Goal: Task Accomplishment & Management: Manage account settings

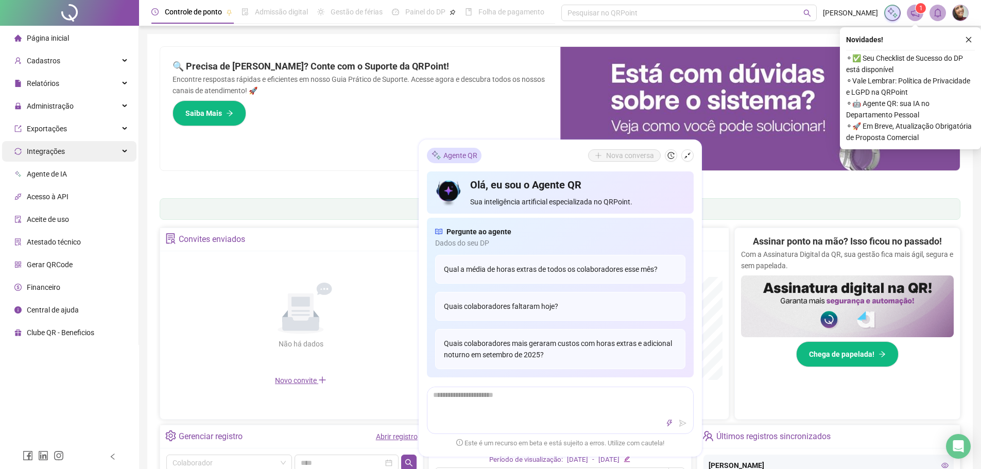
click at [56, 149] on span "Integrações" at bounding box center [46, 151] width 38 height 8
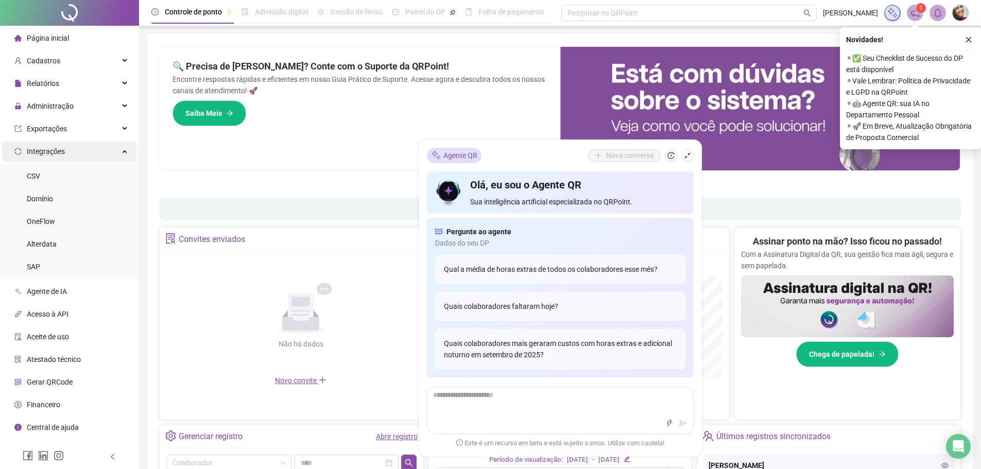
click at [56, 149] on span "Integrações" at bounding box center [46, 151] width 38 height 8
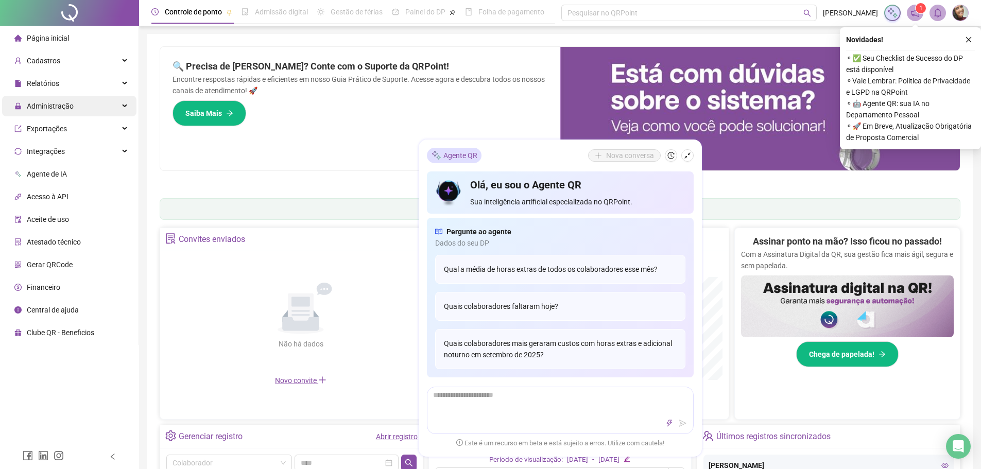
click at [62, 102] on span "Administração" at bounding box center [50, 106] width 47 height 8
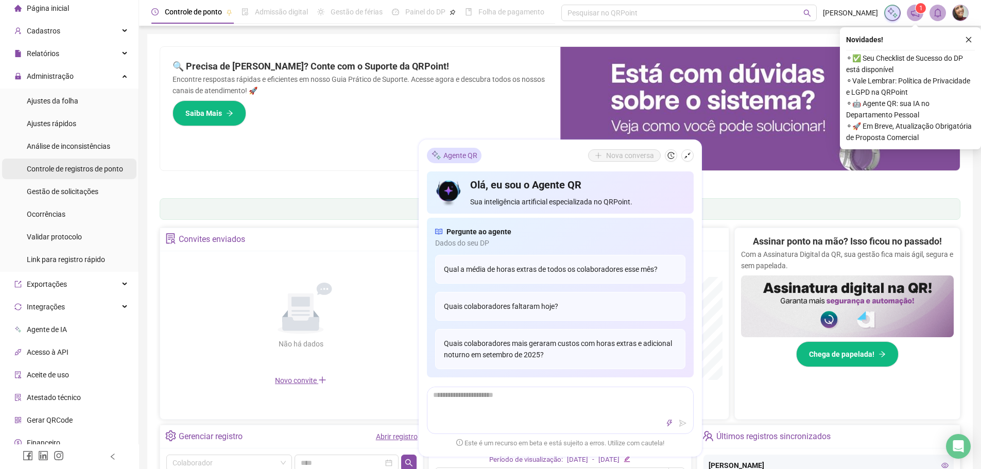
scroll to position [51, 0]
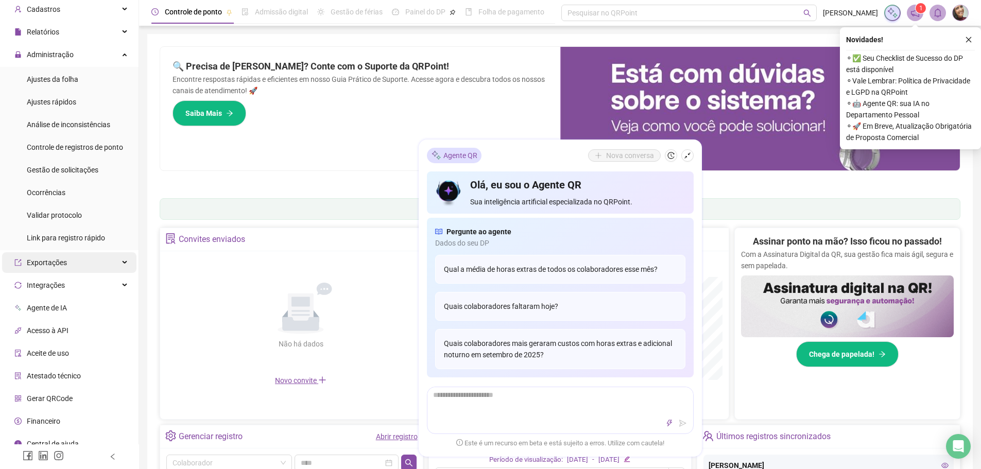
click at [69, 265] on div "Exportações" at bounding box center [69, 262] width 134 height 21
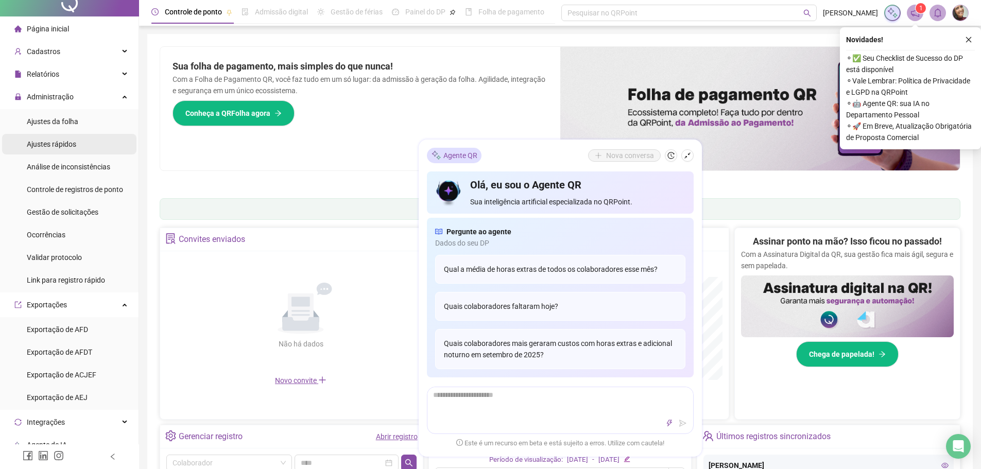
scroll to position [0, 0]
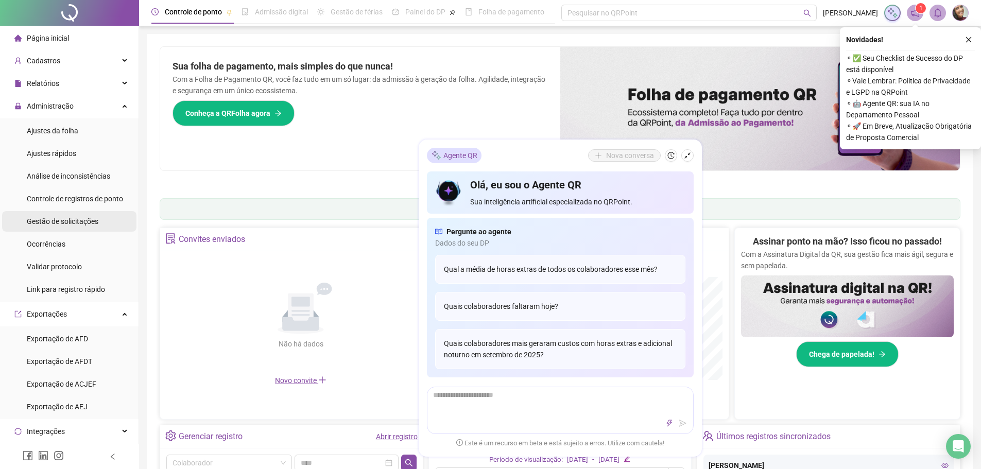
click at [88, 229] on div "Gestão de solicitações" at bounding box center [63, 221] width 72 height 21
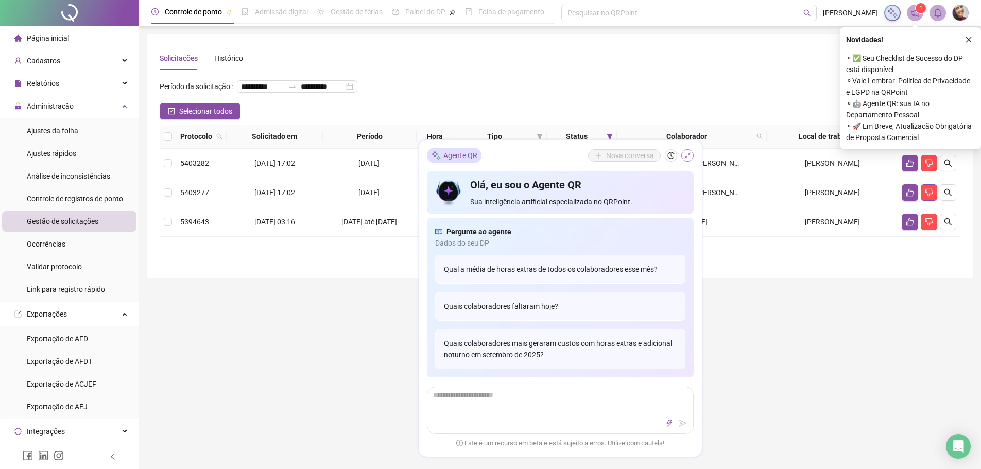
click at [686, 159] on button "button" at bounding box center [687, 155] width 12 height 12
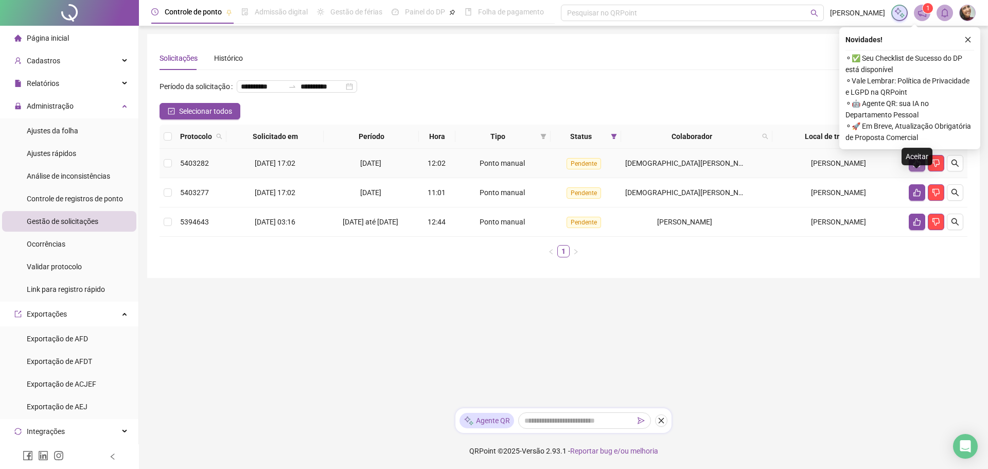
click at [914, 167] on icon "like" at bounding box center [917, 164] width 7 height 8
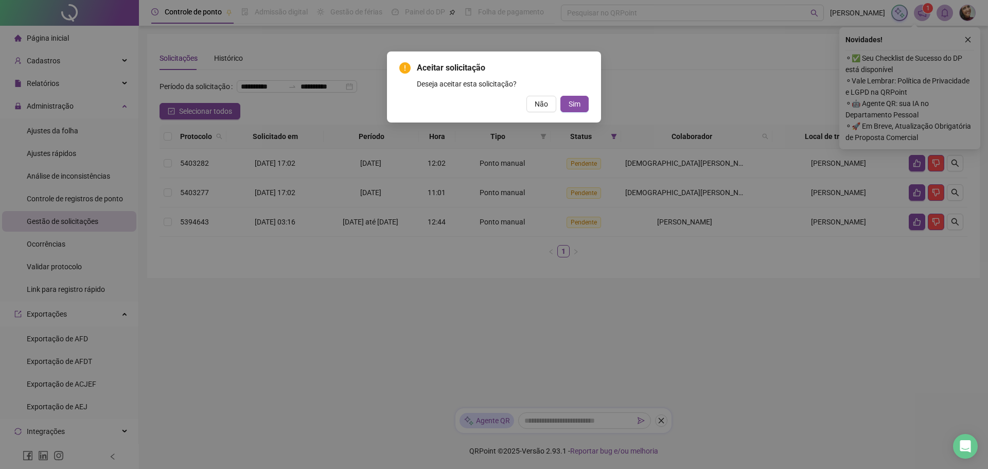
click at [726, 353] on div "Aceitar solicitação Deseja aceitar esta solicitação? Não Sim" at bounding box center [494, 234] width 988 height 469
click at [573, 105] on span "Sim" at bounding box center [575, 103] width 12 height 11
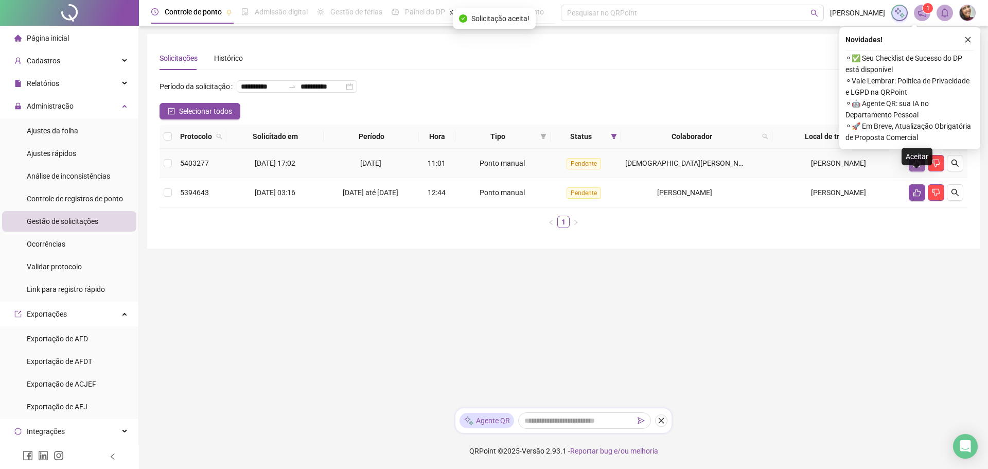
click at [914, 167] on icon "like" at bounding box center [917, 164] width 7 height 8
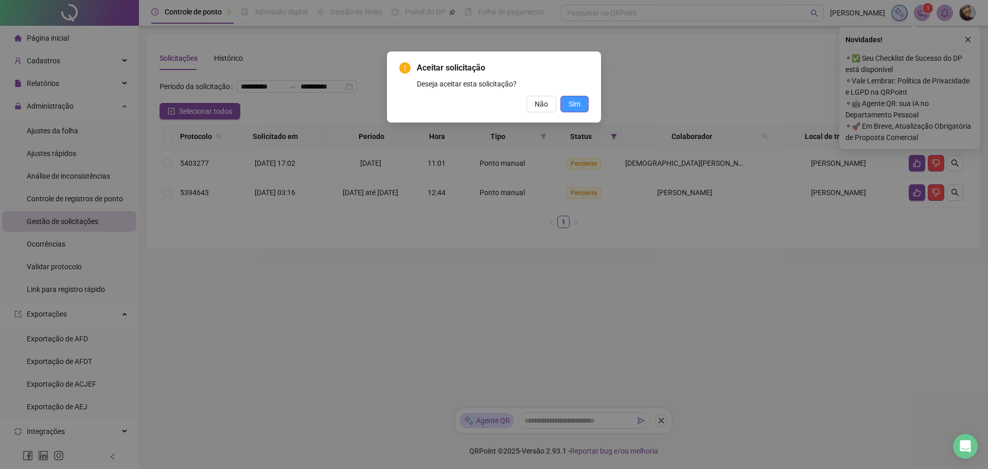
click at [574, 97] on button "Sim" at bounding box center [575, 104] width 28 height 16
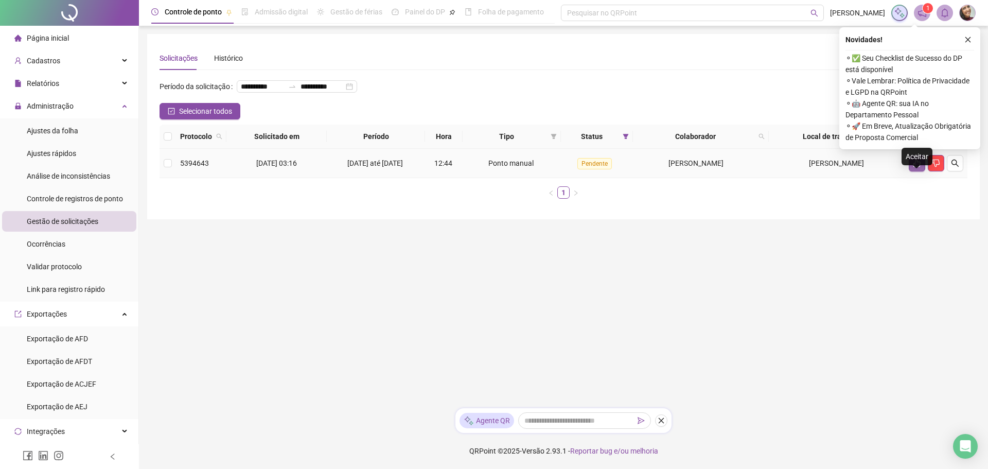
click at [912, 171] on button "button" at bounding box center [917, 163] width 16 height 16
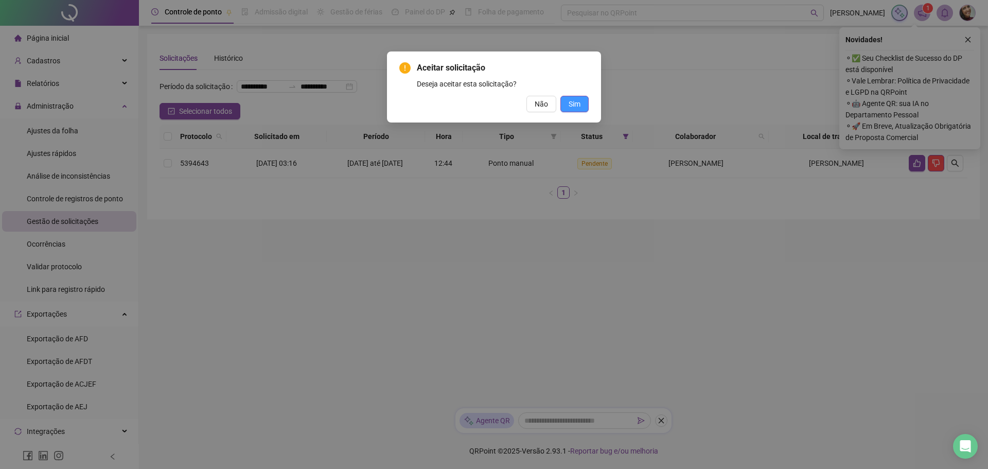
click at [576, 107] on span "Sim" at bounding box center [575, 103] width 12 height 11
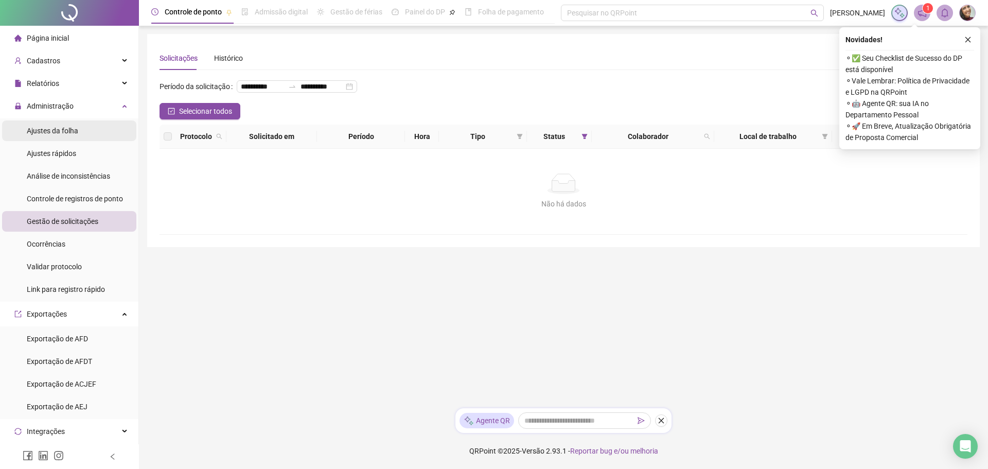
click at [49, 132] on span "Ajustes da folha" at bounding box center [52, 131] width 51 height 8
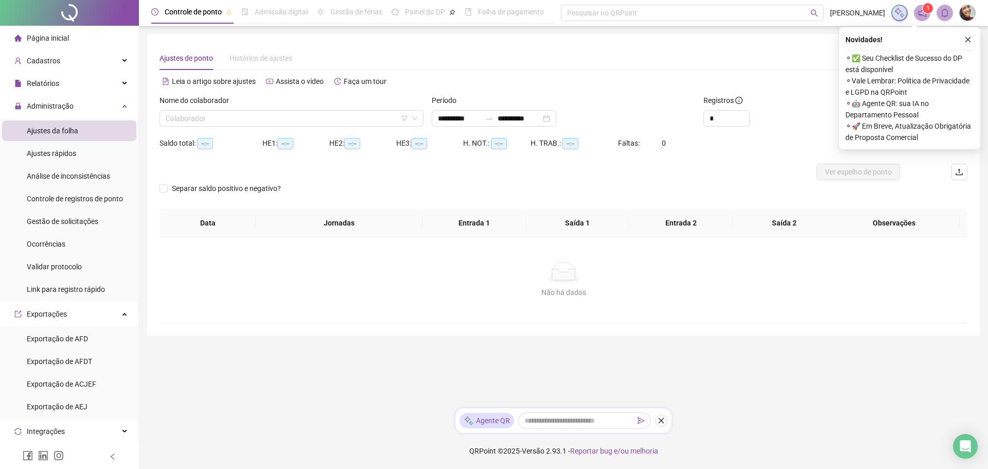
type input "**********"
click at [417, 116] on icon "down" at bounding box center [415, 118] width 6 height 6
click at [969, 38] on icon "close" at bounding box center [968, 39] width 7 height 7
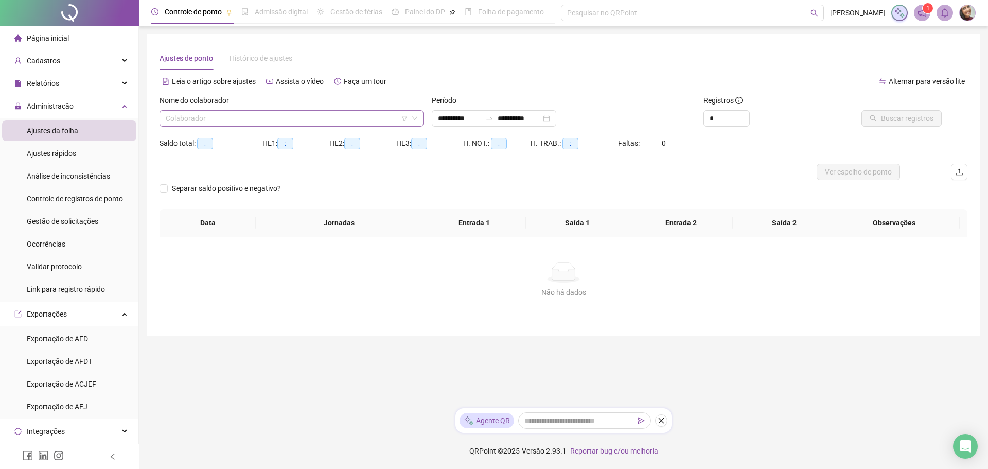
click at [419, 118] on div "Colaborador" at bounding box center [292, 118] width 264 height 16
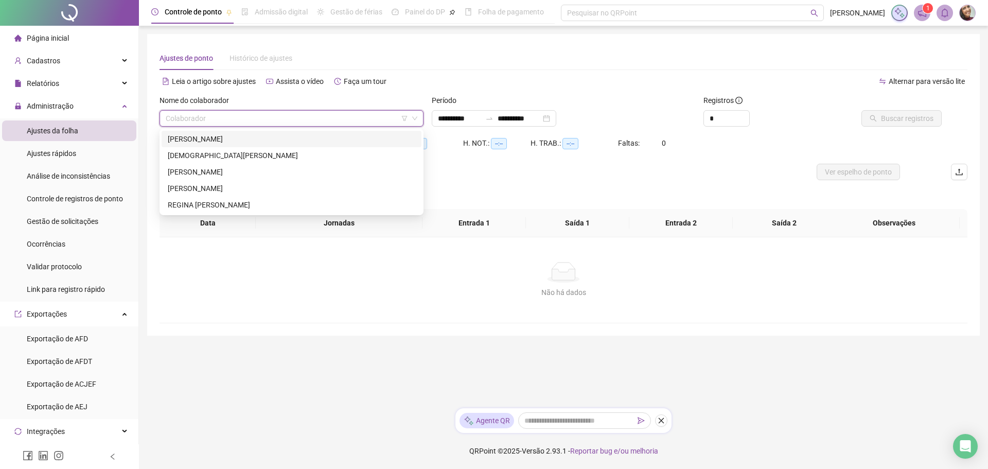
click at [240, 136] on div "[PERSON_NAME]" at bounding box center [292, 138] width 248 height 11
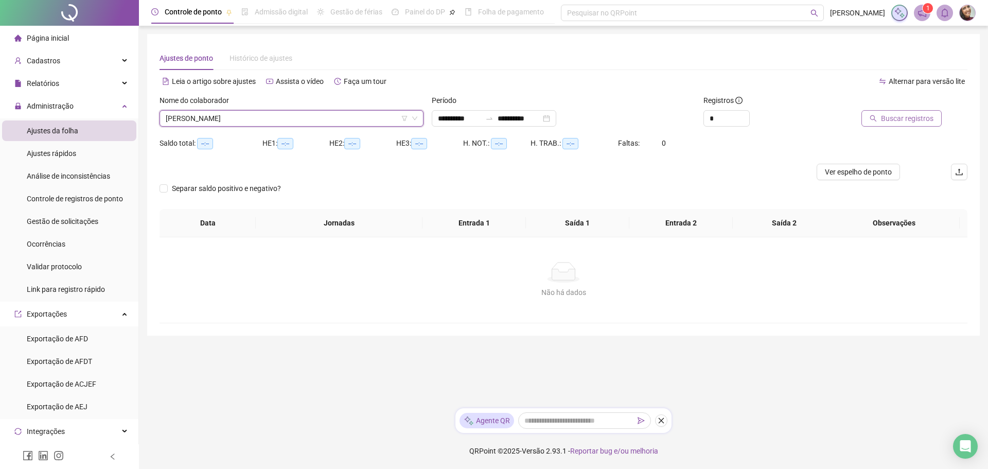
click at [891, 114] on span "Buscar registros" at bounding box center [907, 118] width 53 height 11
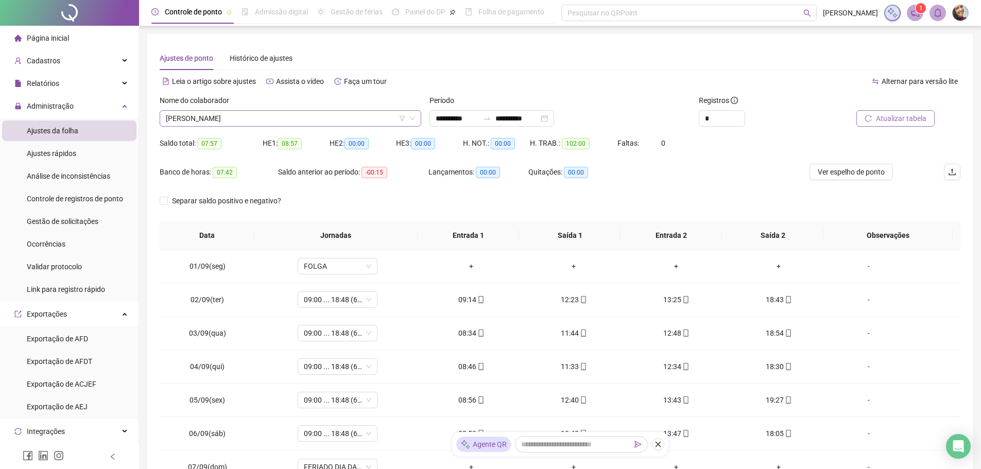
click at [411, 117] on icon "down" at bounding box center [412, 118] width 6 height 6
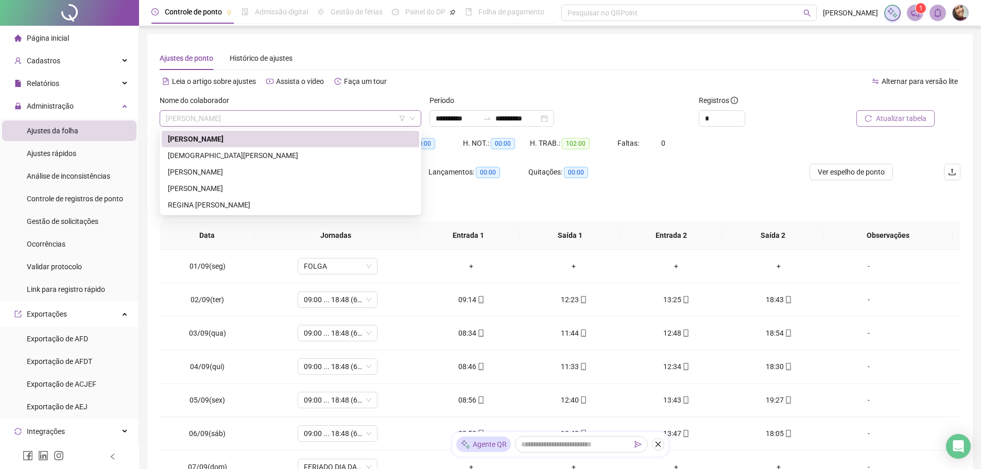
click at [369, 120] on span "[PERSON_NAME]" at bounding box center [290, 118] width 249 height 15
click at [267, 156] on div "[DEMOGRAPHIC_DATA][PERSON_NAME]" at bounding box center [290, 155] width 245 height 11
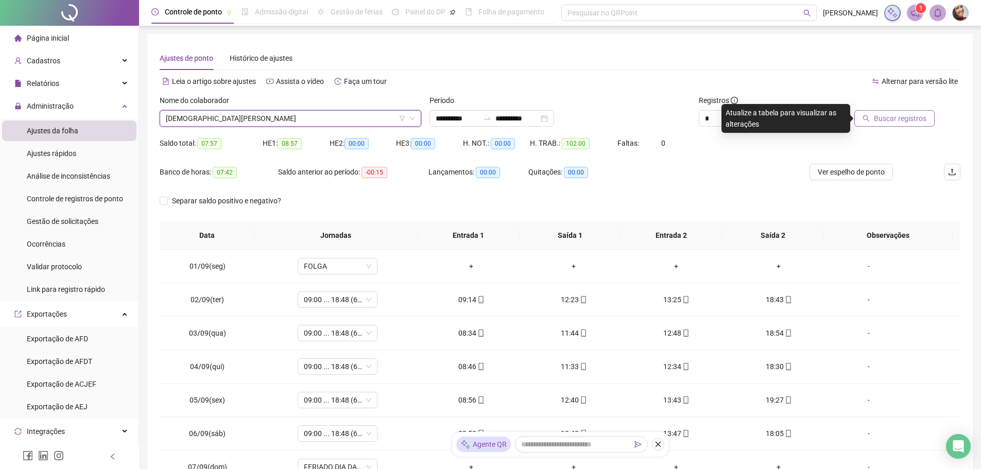
click at [877, 116] on span "Buscar registros" at bounding box center [900, 118] width 53 height 11
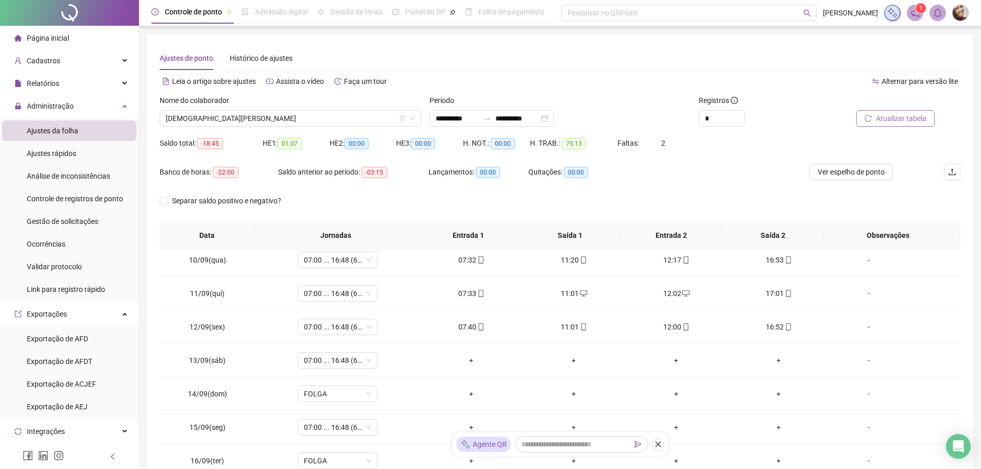
scroll to position [316, 0]
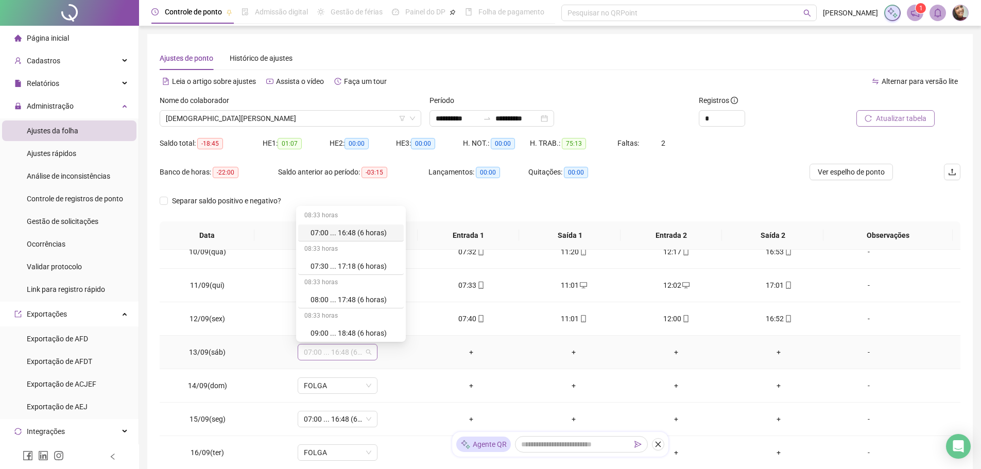
click at [368, 353] on span "07:00 ... 16:48 (6 HORAS)" at bounding box center [337, 351] width 67 height 15
click at [343, 297] on div "Licença" at bounding box center [353, 297] width 87 height 11
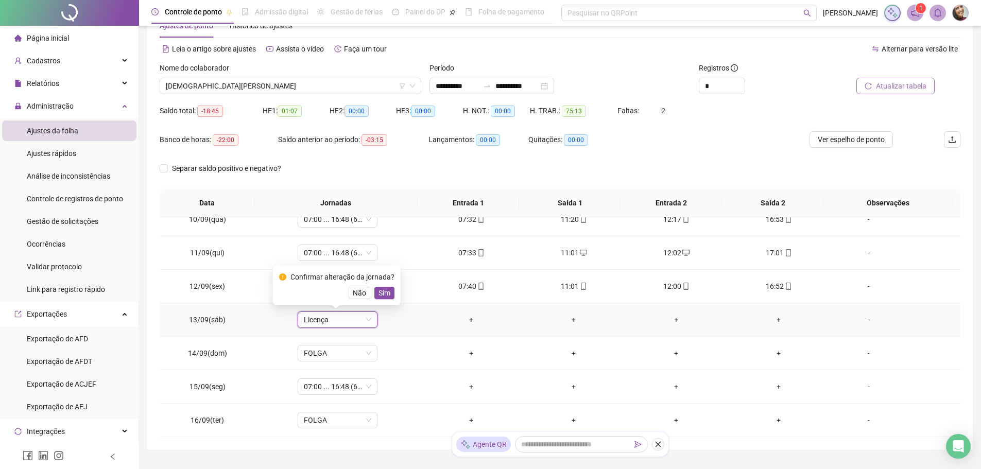
scroll to position [82, 0]
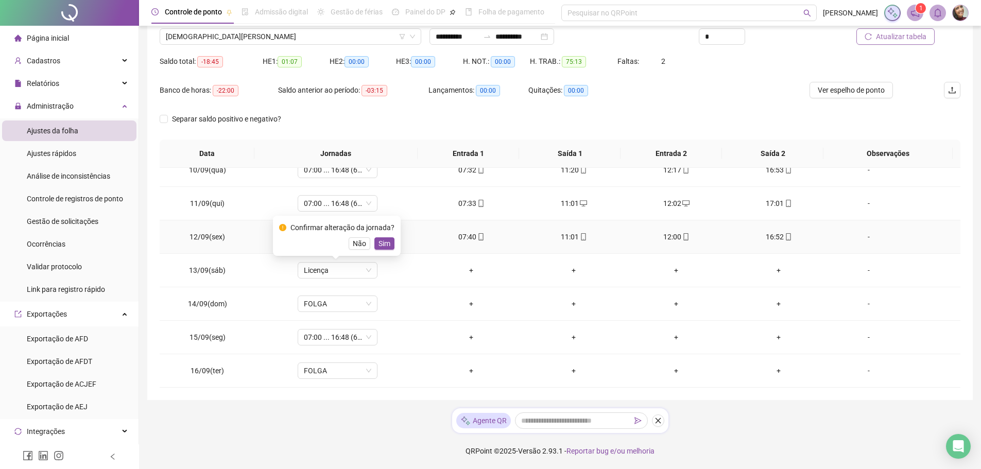
drag, startPoint x: 380, startPoint y: 246, endPoint x: 643, endPoint y: 245, distance: 263.1
click at [643, 245] on body "**********" at bounding box center [490, 152] width 981 height 469
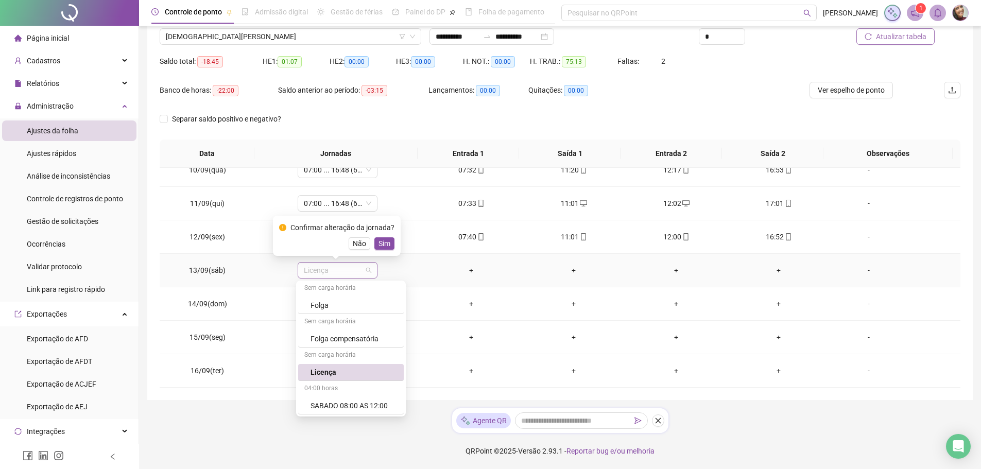
click at [333, 272] on span "Licença" at bounding box center [337, 270] width 67 height 15
click at [354, 374] on div "Licença" at bounding box center [353, 372] width 87 height 11
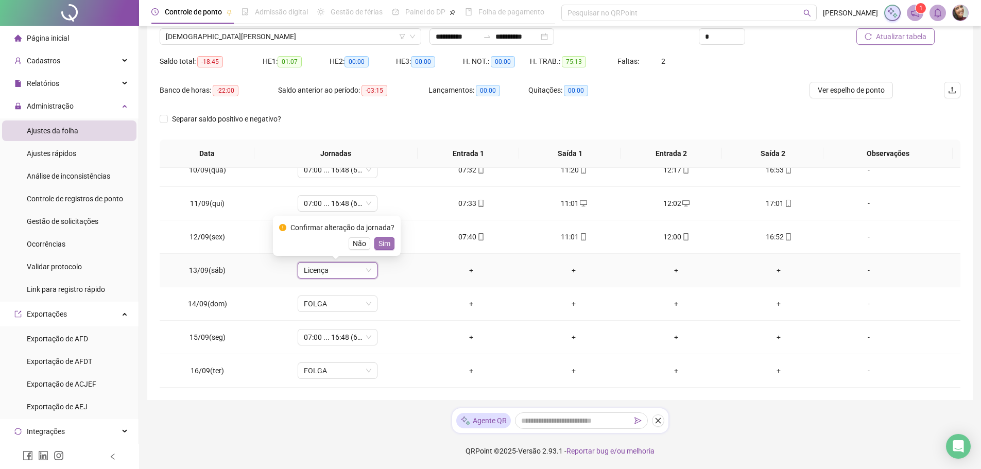
click at [384, 239] on span "Sim" at bounding box center [384, 243] width 12 height 11
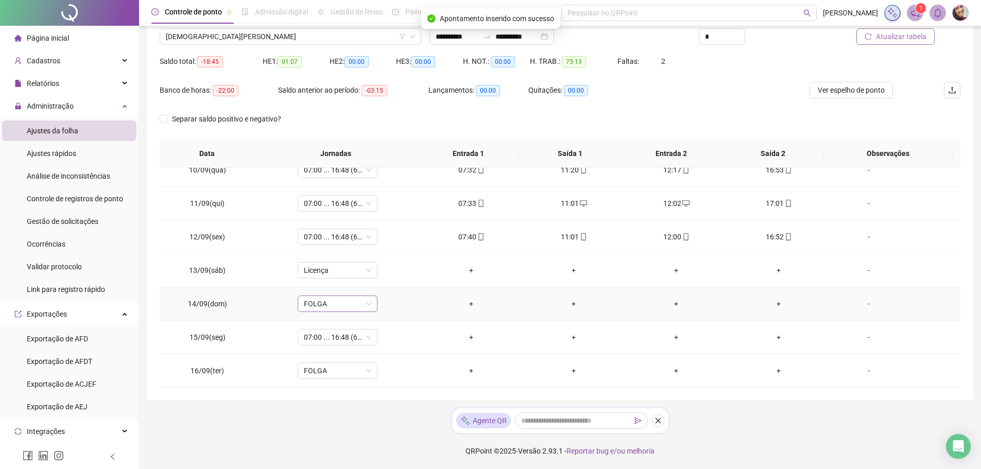
click at [370, 303] on div "FOLGA" at bounding box center [338, 303] width 80 height 16
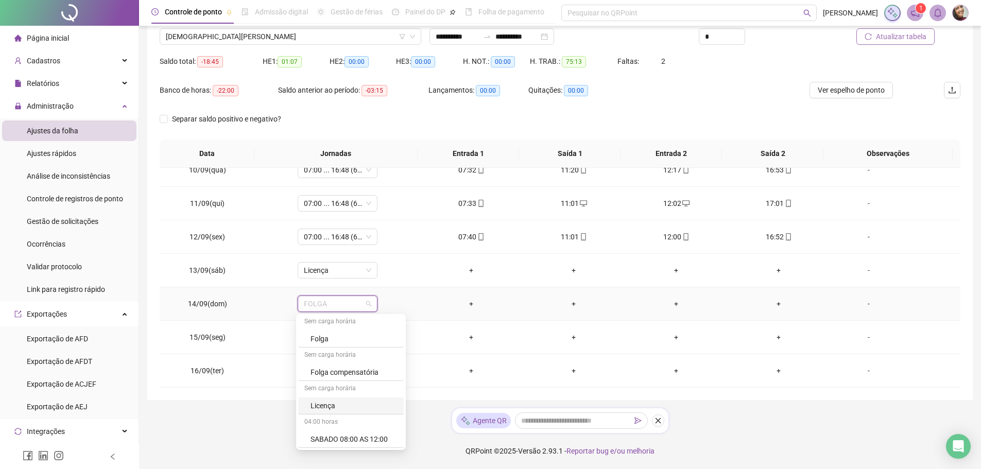
click at [333, 408] on div "Licença" at bounding box center [353, 405] width 87 height 11
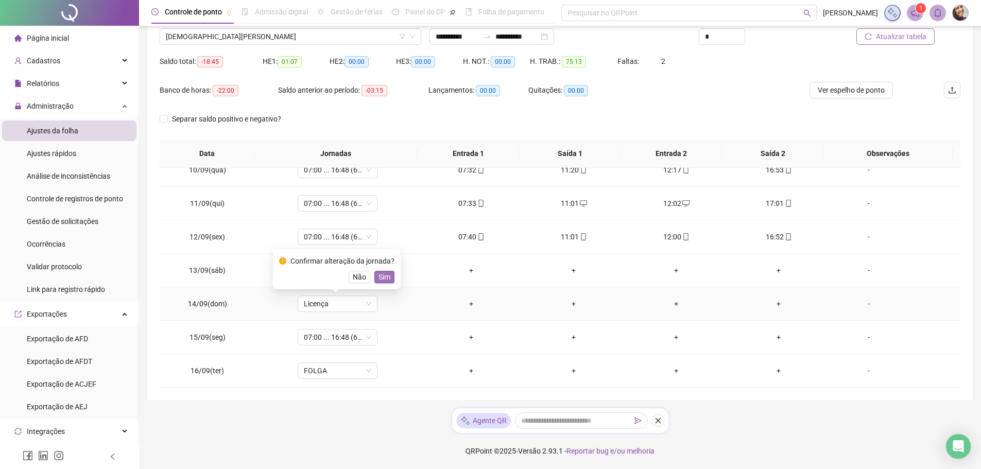
click at [382, 276] on span "Sim" at bounding box center [384, 276] width 12 height 11
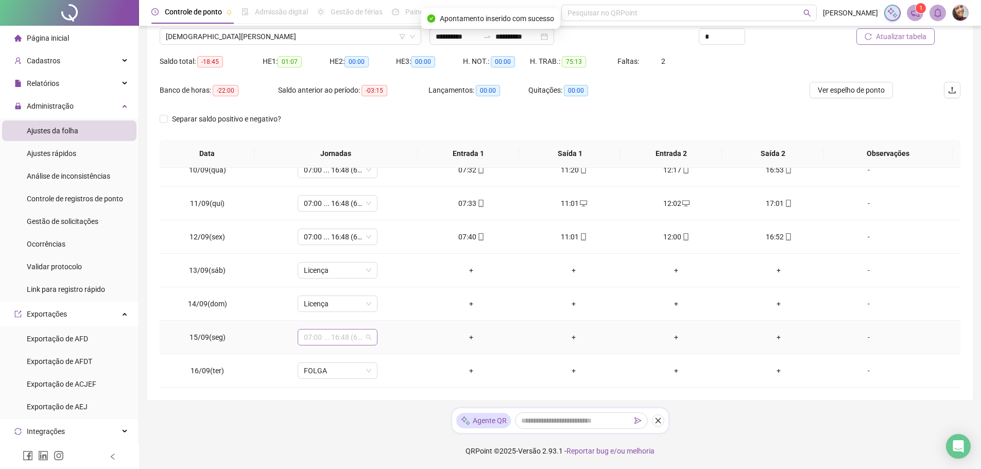
click at [370, 339] on div "07:00 ... 16:48 (6 HORAS)" at bounding box center [338, 337] width 80 height 16
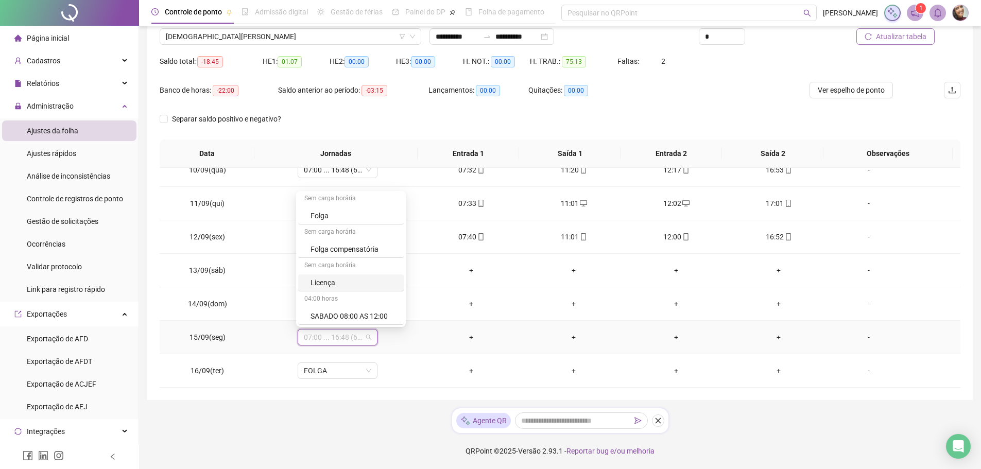
click at [357, 282] on div "Licença" at bounding box center [353, 282] width 87 height 11
click at [382, 311] on span "Sim" at bounding box center [384, 310] width 12 height 11
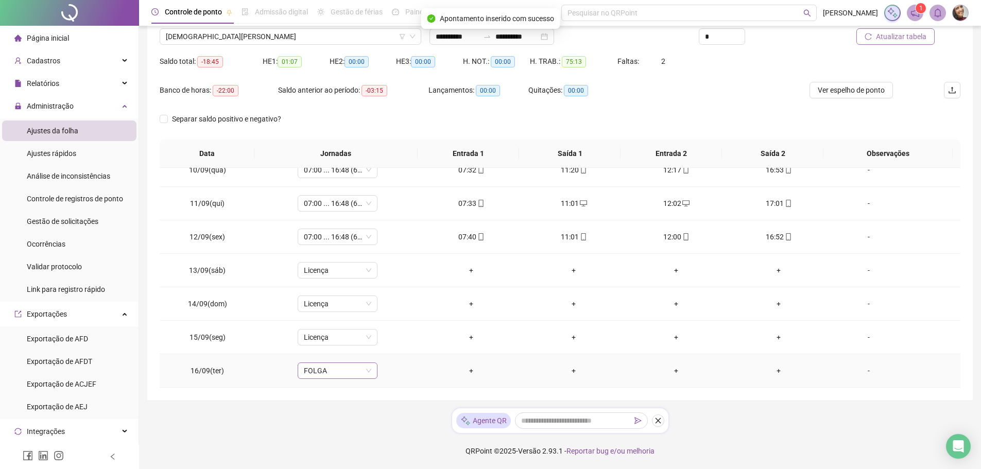
click at [368, 373] on span "FOLGA" at bounding box center [337, 370] width 67 height 15
click at [345, 317] on div "Licença" at bounding box center [353, 315] width 87 height 11
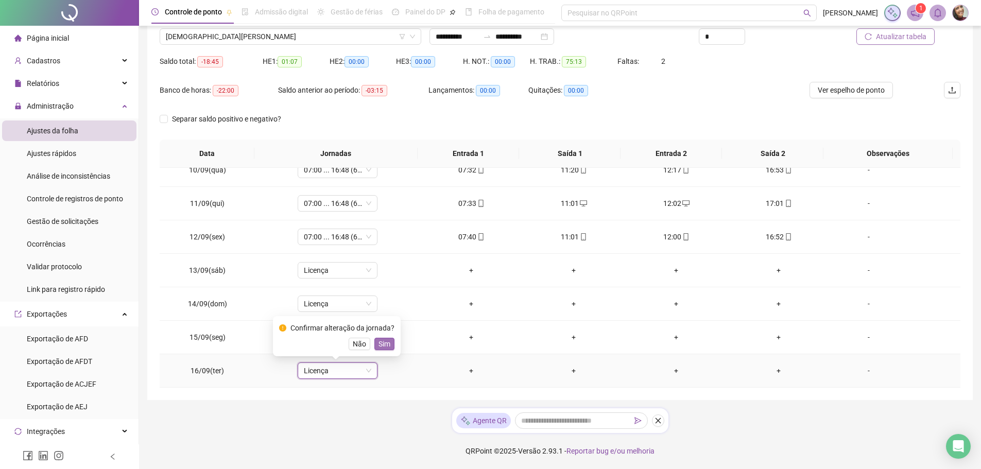
click at [381, 342] on span "Sim" at bounding box center [384, 343] width 12 height 11
